Goal: Information Seeking & Learning: Learn about a topic

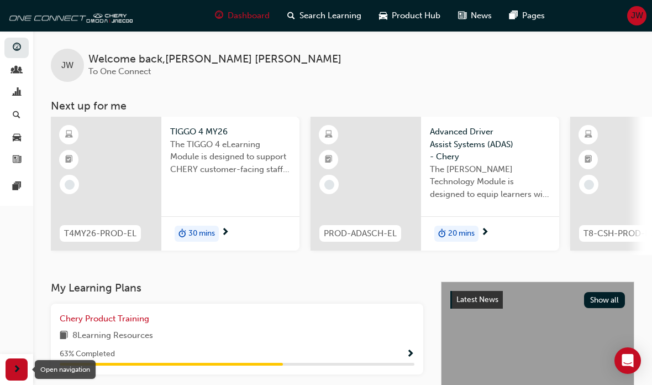
click at [18, 365] on span "next-icon" at bounding box center [17, 370] width 8 height 14
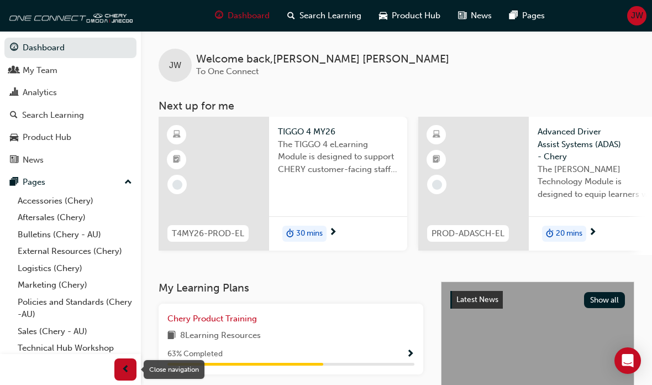
click at [30, 202] on link "Accessories (Chery)" at bounding box center [74, 200] width 123 height 17
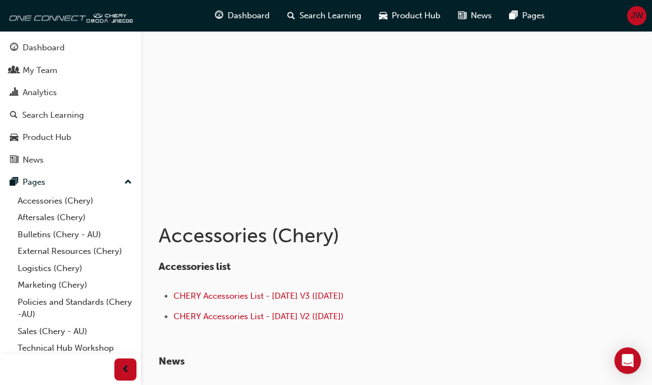
click at [27, 233] on link "Bulletins (Chery - AU)" at bounding box center [74, 234] width 123 height 17
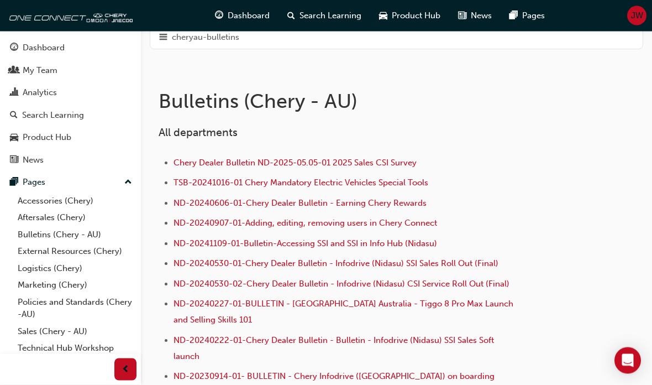
scroll to position [185, 0]
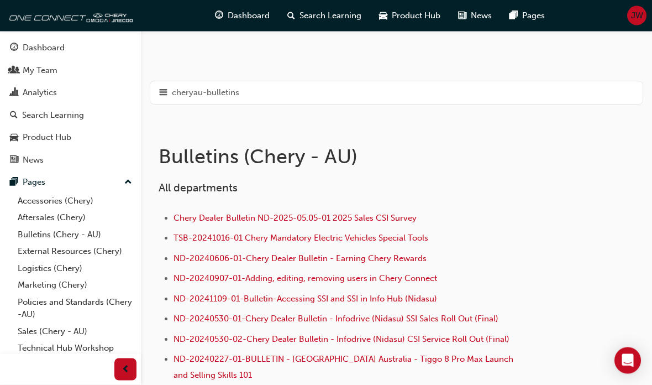
click at [167, 96] on span "hamburger-icon" at bounding box center [163, 93] width 8 height 14
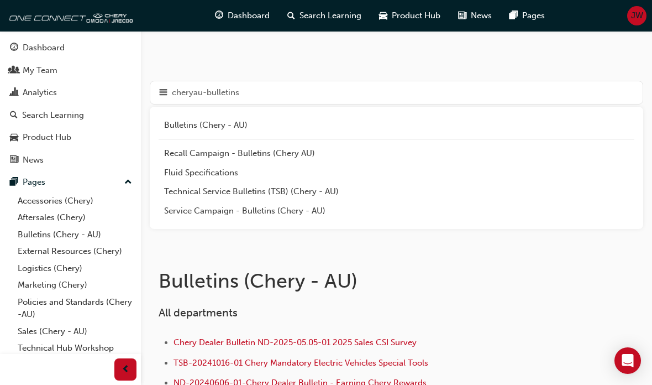
click at [289, 212] on div "Service Campaign - Bulletins (Chery - AU)" at bounding box center [396, 211] width 465 height 13
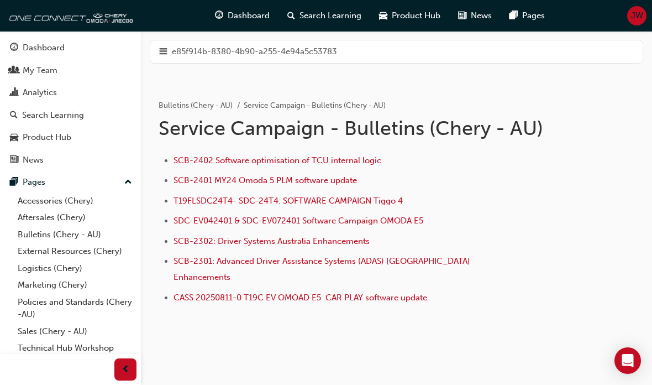
click at [161, 49] on span "hamburger-icon" at bounding box center [163, 52] width 8 height 14
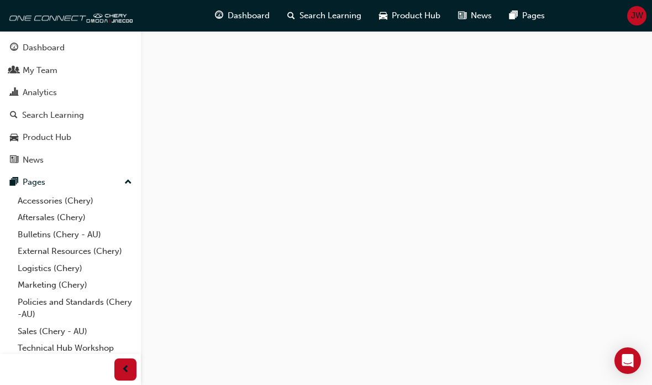
scroll to position [129, 0]
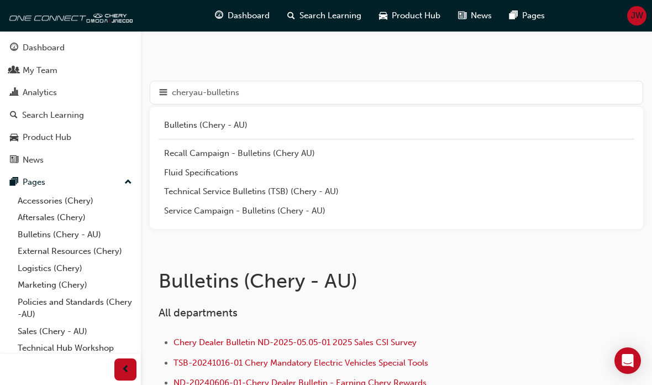
click at [278, 190] on div "Technical Service Bulletins (TSB) (Chery - AU)" at bounding box center [396, 191] width 465 height 13
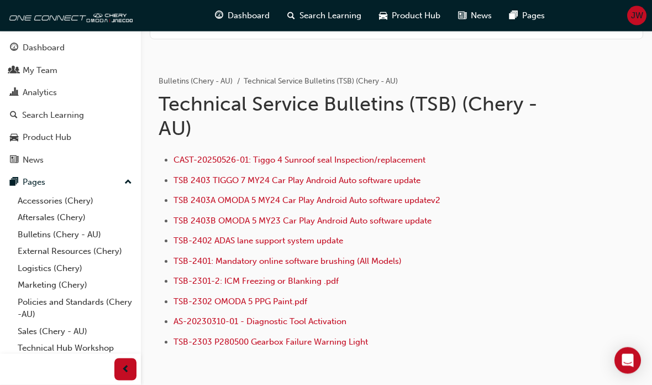
scroll to position [24, 0]
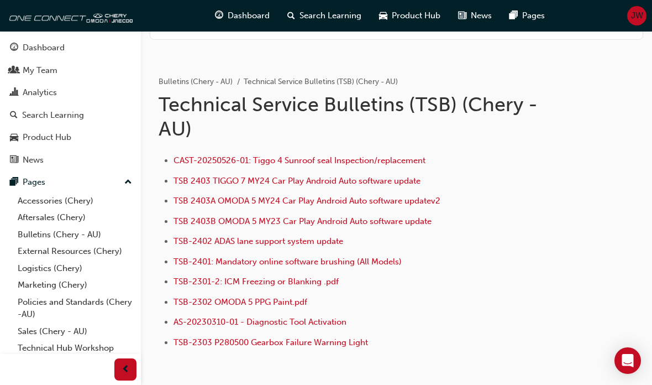
click at [281, 344] on span "TSB-2303 P280500 Gearbox Failure Warning Light" at bounding box center [271, 342] width 195 height 10
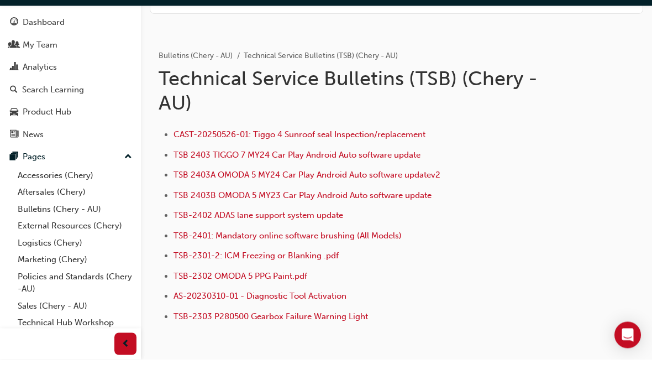
scroll to position [0, 0]
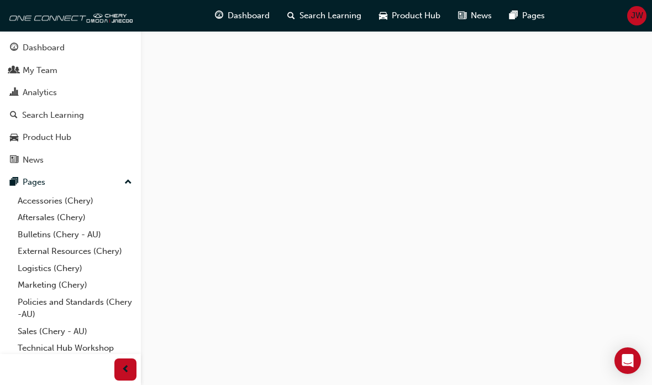
scroll to position [103, 0]
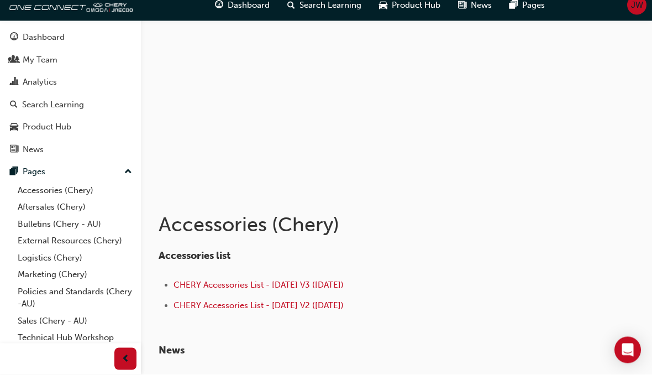
click at [29, 226] on link "Bulletins (Chery - AU)" at bounding box center [74, 234] width 123 height 17
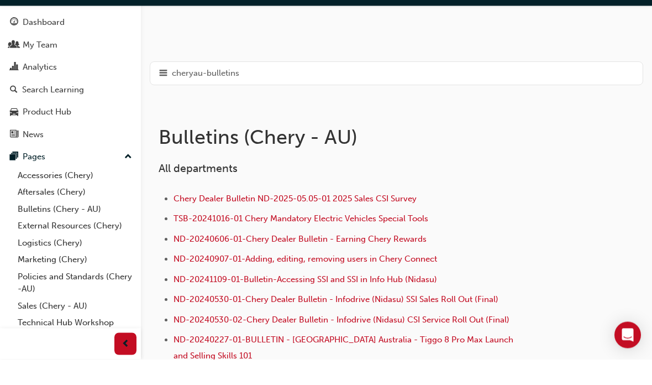
scroll to position [123, 0]
click at [167, 87] on div "cheryau-bulletins" at bounding box center [397, 99] width 494 height 24
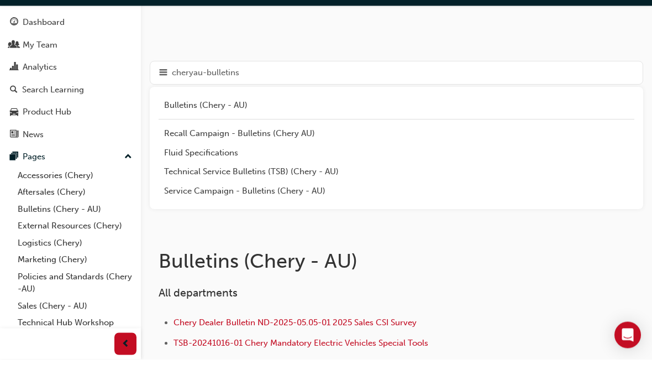
click at [174, 153] on div "Recall Campaign - Bulletins (Chery AU)" at bounding box center [396, 159] width 465 height 13
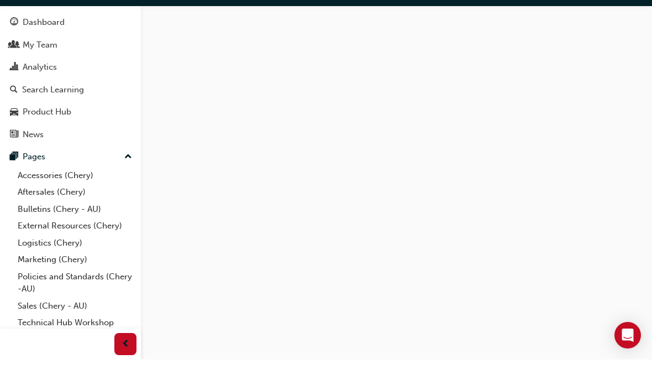
scroll to position [167, 0]
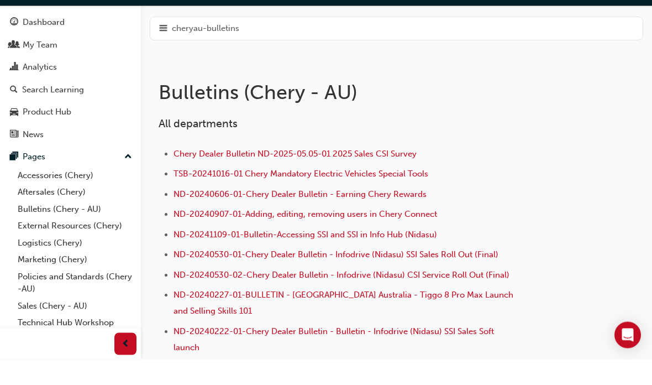
click at [162, 48] on span "hamburger-icon" at bounding box center [163, 55] width 8 height 14
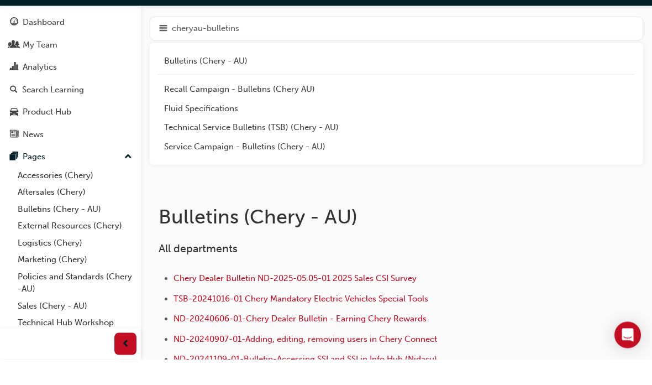
click at [179, 128] on div "Fluid Specifications" at bounding box center [396, 134] width 465 height 13
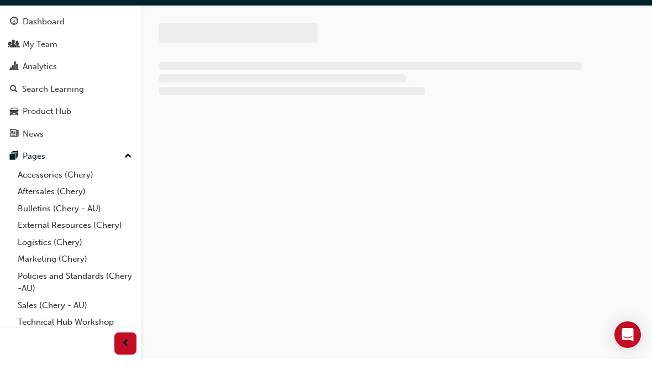
scroll to position [1, 0]
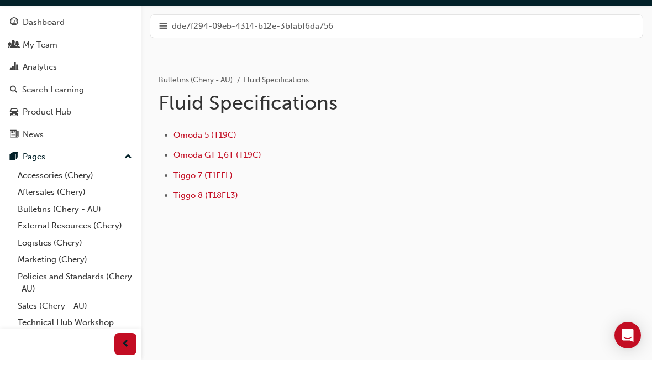
click at [196, 196] on span "Tiggo 7 (T1EFL)" at bounding box center [203, 201] width 59 height 10
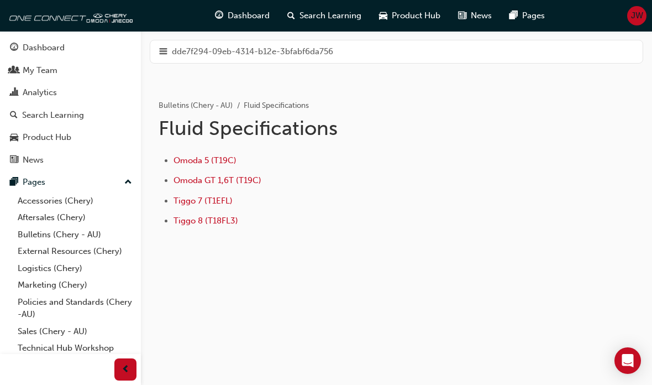
click at [190, 221] on span "Tiggo 8 (T18FL3)" at bounding box center [206, 221] width 65 height 10
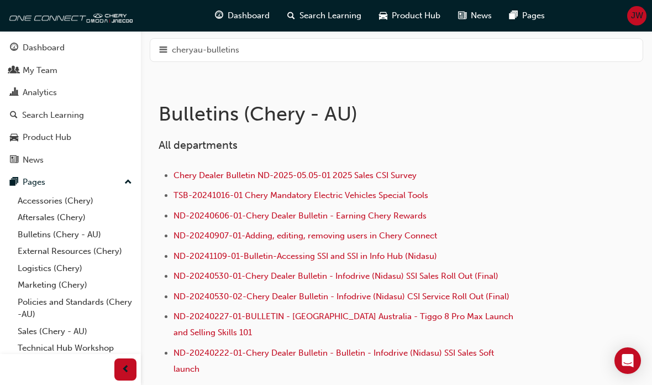
scroll to position [170, 0]
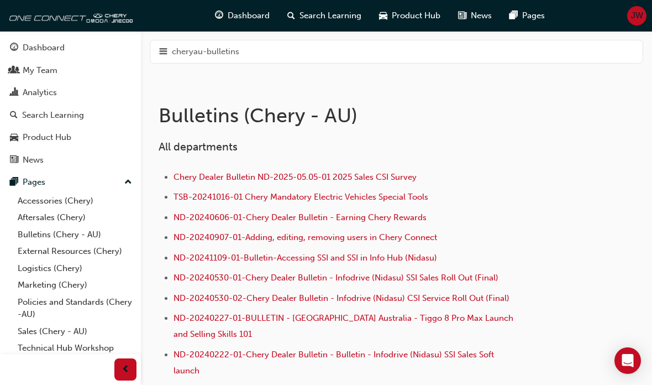
click at [160, 49] on span "hamburger-icon" at bounding box center [163, 52] width 8 height 14
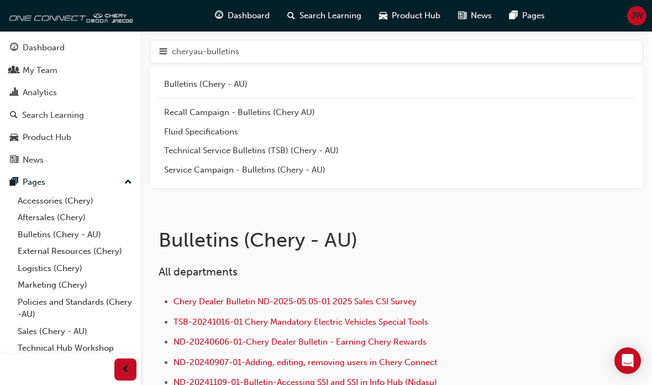
click at [179, 153] on div "Technical Service Bulletins (TSB) (Chery - AU)" at bounding box center [396, 150] width 465 height 13
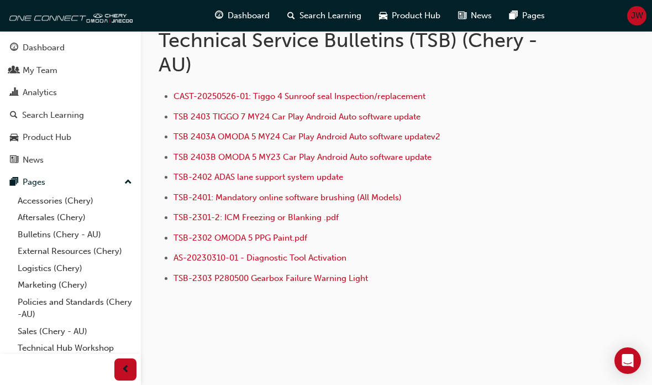
click at [191, 279] on span "TSB-2303 P280500 Gearbox Failure Warning Light" at bounding box center [271, 278] width 195 height 10
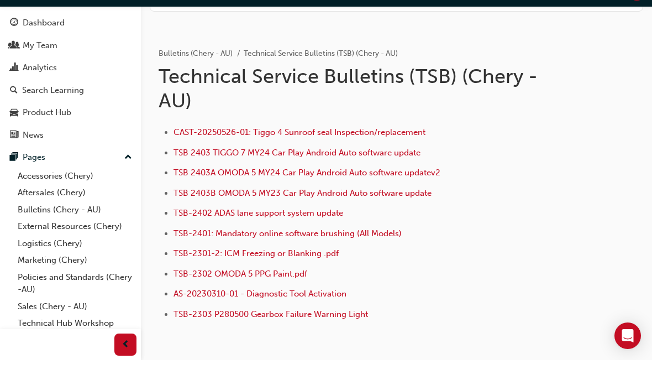
scroll to position [0, 0]
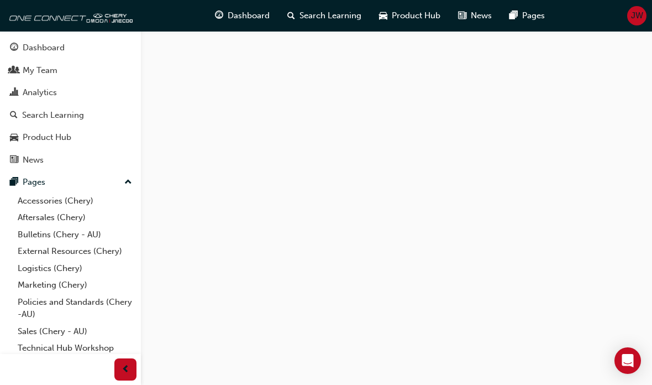
scroll to position [144, 0]
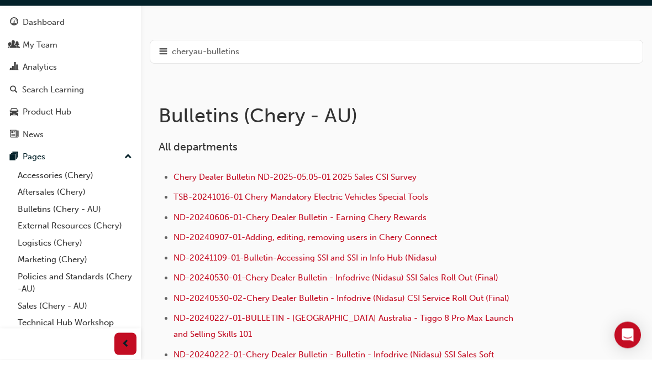
click at [168, 66] on div "cheryau-bulletins" at bounding box center [397, 78] width 494 height 24
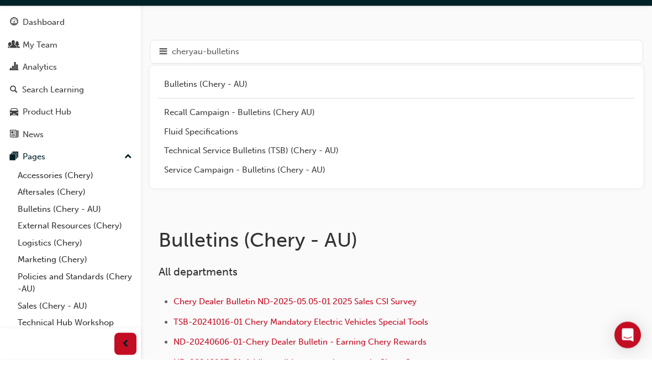
click at [179, 190] on div "Service Campaign - Bulletins (Chery - AU)" at bounding box center [396, 196] width 465 height 13
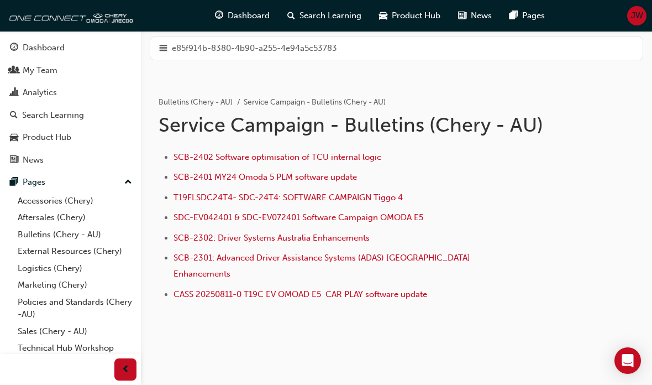
click at [226, 152] on span "SCB-2402 Software optimisation of TCU internal logic" at bounding box center [278, 157] width 208 height 10
